Goal: Task Accomplishment & Management: Complete application form

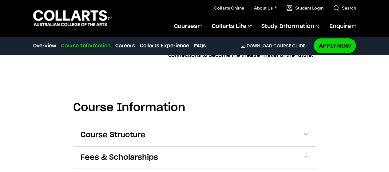
scroll to position [707, 0]
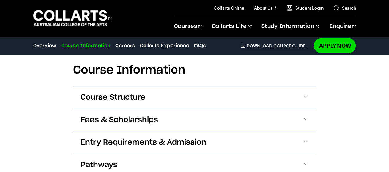
click at [157, 137] on span "Entry Requirements & Admission" at bounding box center [144, 142] width 126 height 10
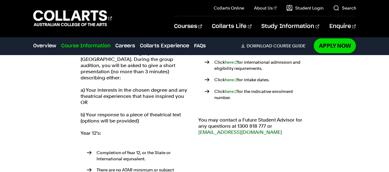
scroll to position [893, 0]
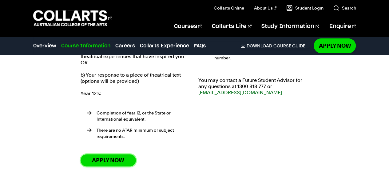
click at [118, 154] on link "Apply Now" at bounding box center [108, 160] width 55 height 12
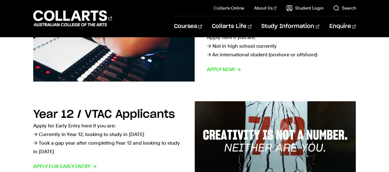
scroll to position [184, 0]
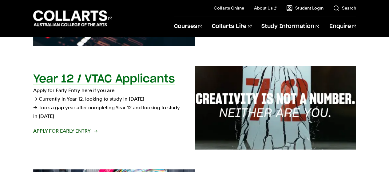
click at [85, 131] on span "Apply for Early Entry" at bounding box center [65, 131] width 64 height 9
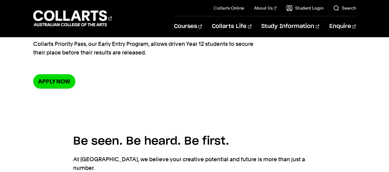
scroll to position [80, 0]
